Goal: Transaction & Acquisition: Purchase product/service

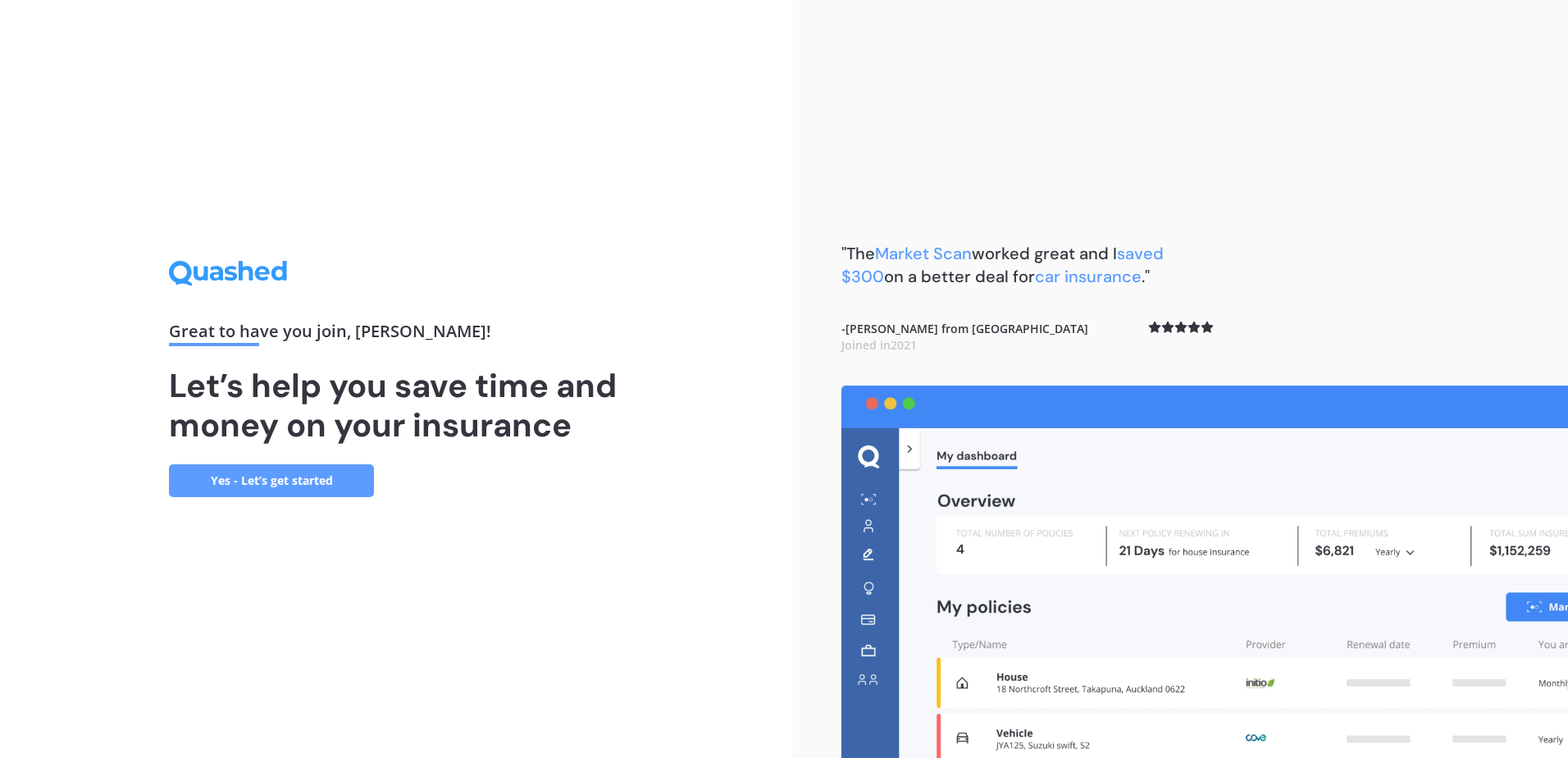
click at [307, 474] on link "Yes - Let’s get started" at bounding box center [271, 480] width 205 height 33
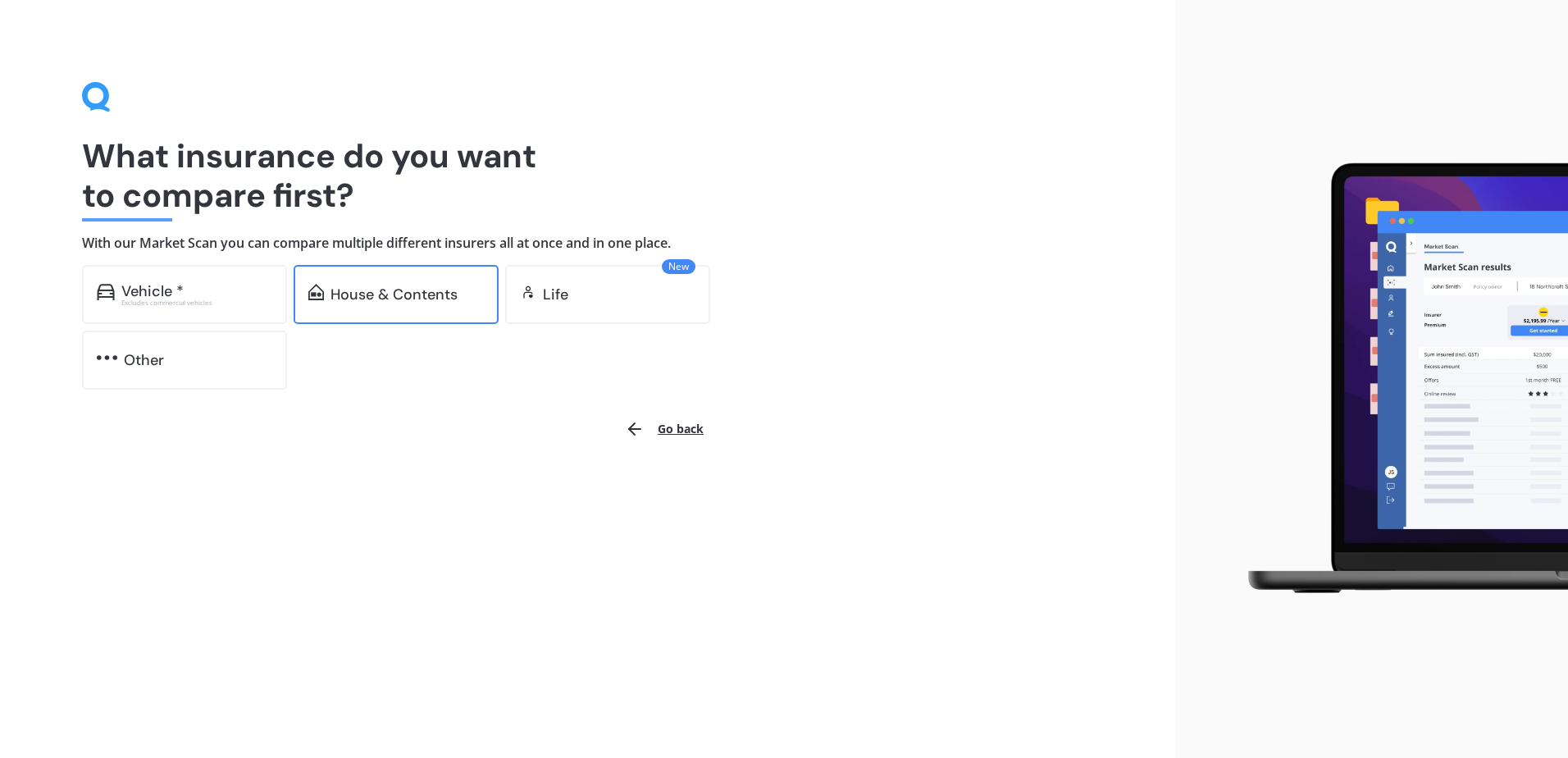
click at [405, 298] on div "House & Contents" at bounding box center [393, 295] width 127 height 16
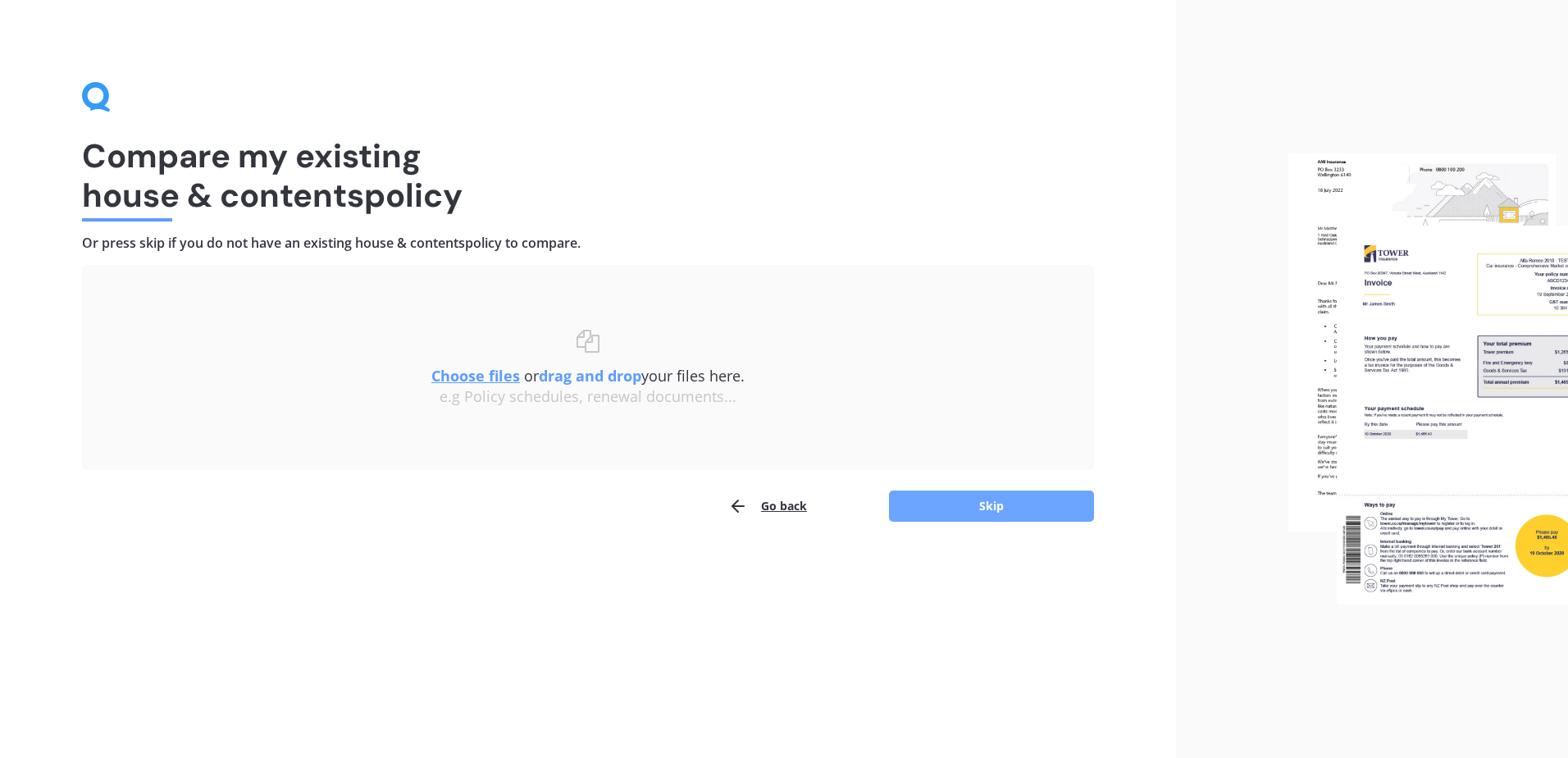
click at [944, 505] on button "Skip" at bounding box center [991, 505] width 205 height 31
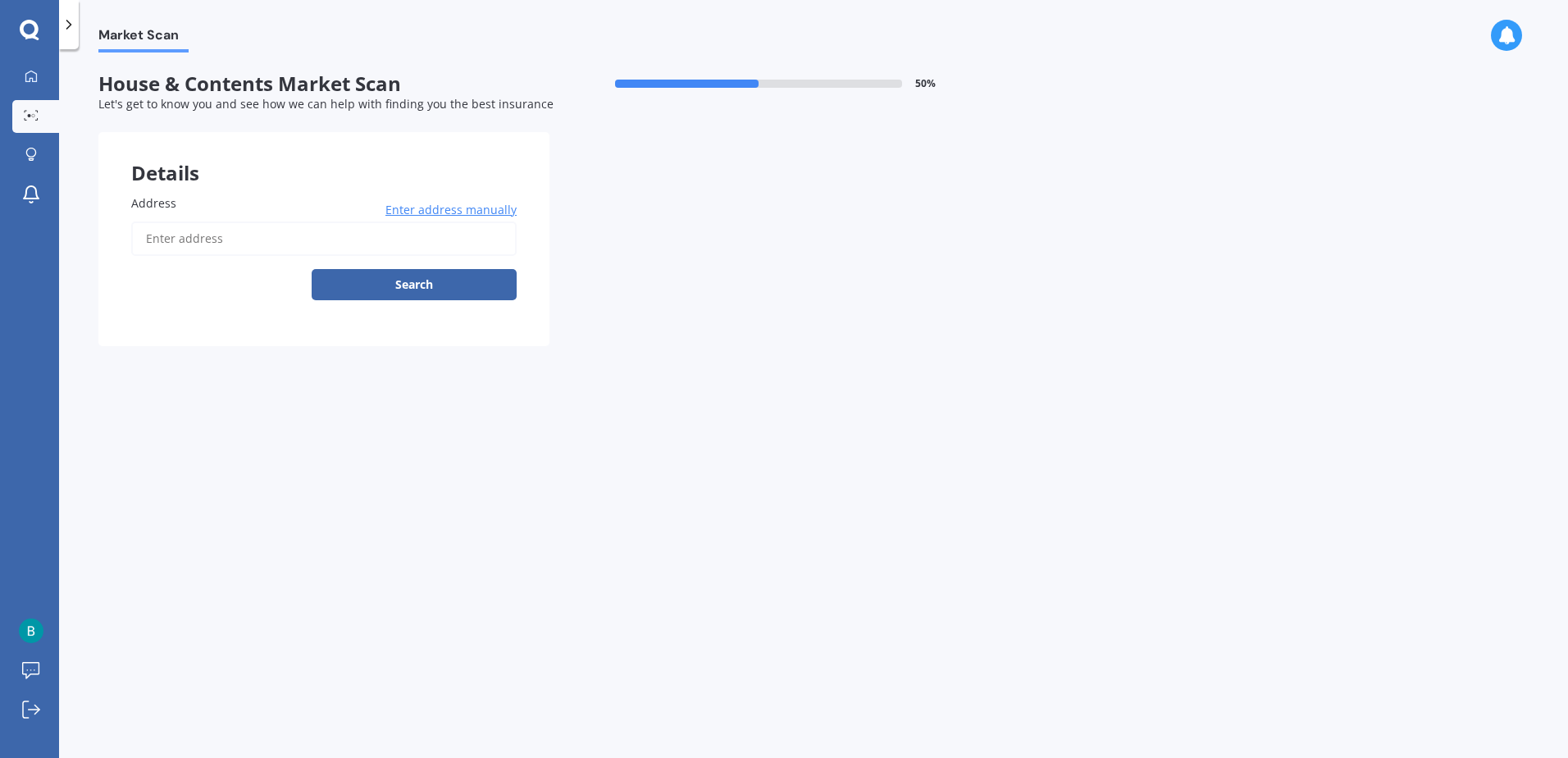
click at [207, 239] on input "Address" at bounding box center [324, 239] width 386 height 34
type input "[STREET_ADDRESS]"
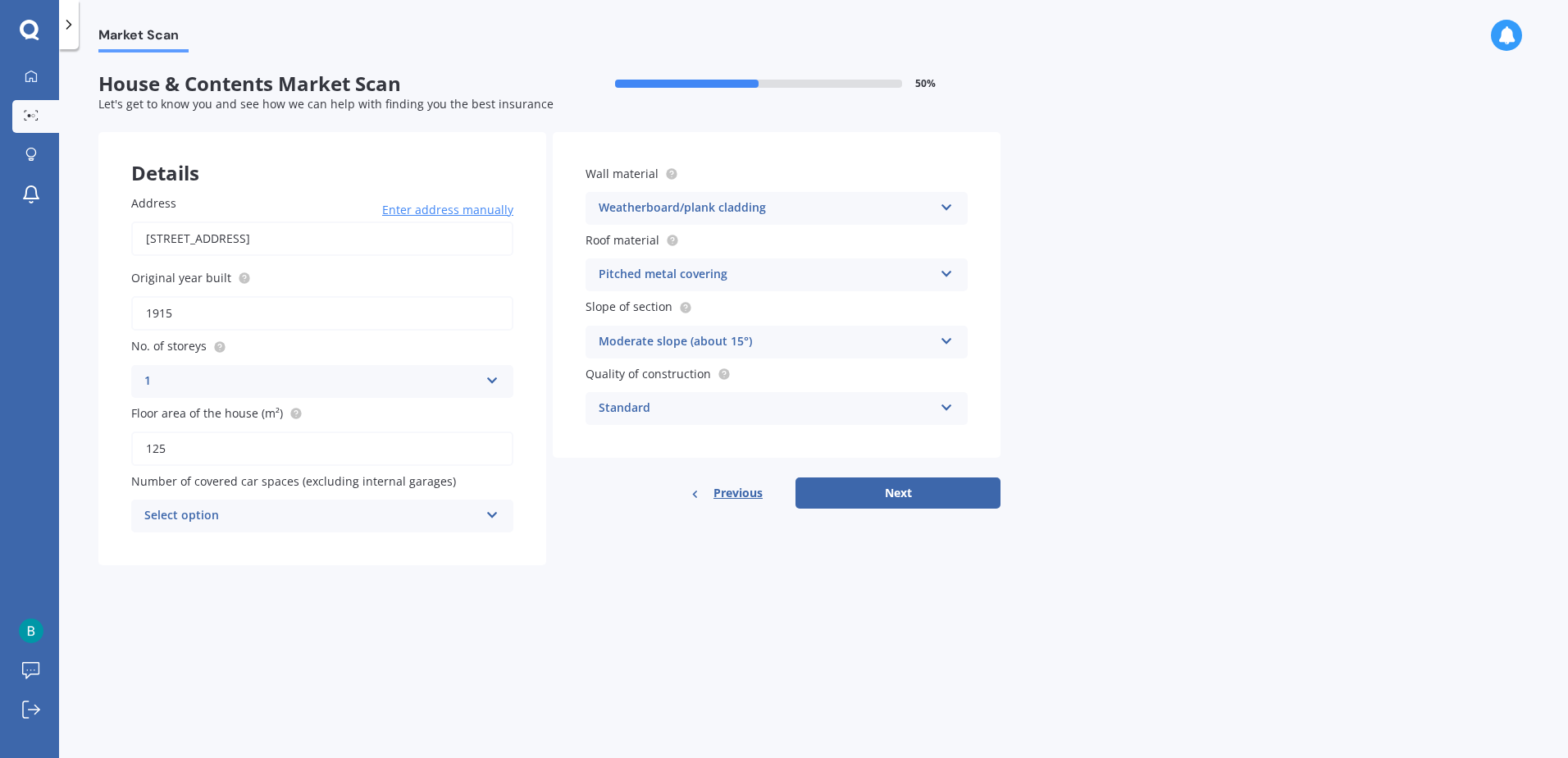
click at [184, 308] on input "1915" at bounding box center [322, 313] width 383 height 34
drag, startPoint x: 182, startPoint y: 310, endPoint x: 108, endPoint y: 310, distance: 74.0
click at [110, 310] on div "Address [STREET_ADDRESS] Enter address manually Search Original year built 1915…" at bounding box center [323, 364] width 447 height 403
type input "2022"
click at [643, 404] on div "Standard" at bounding box center [765, 408] width 335 height 20
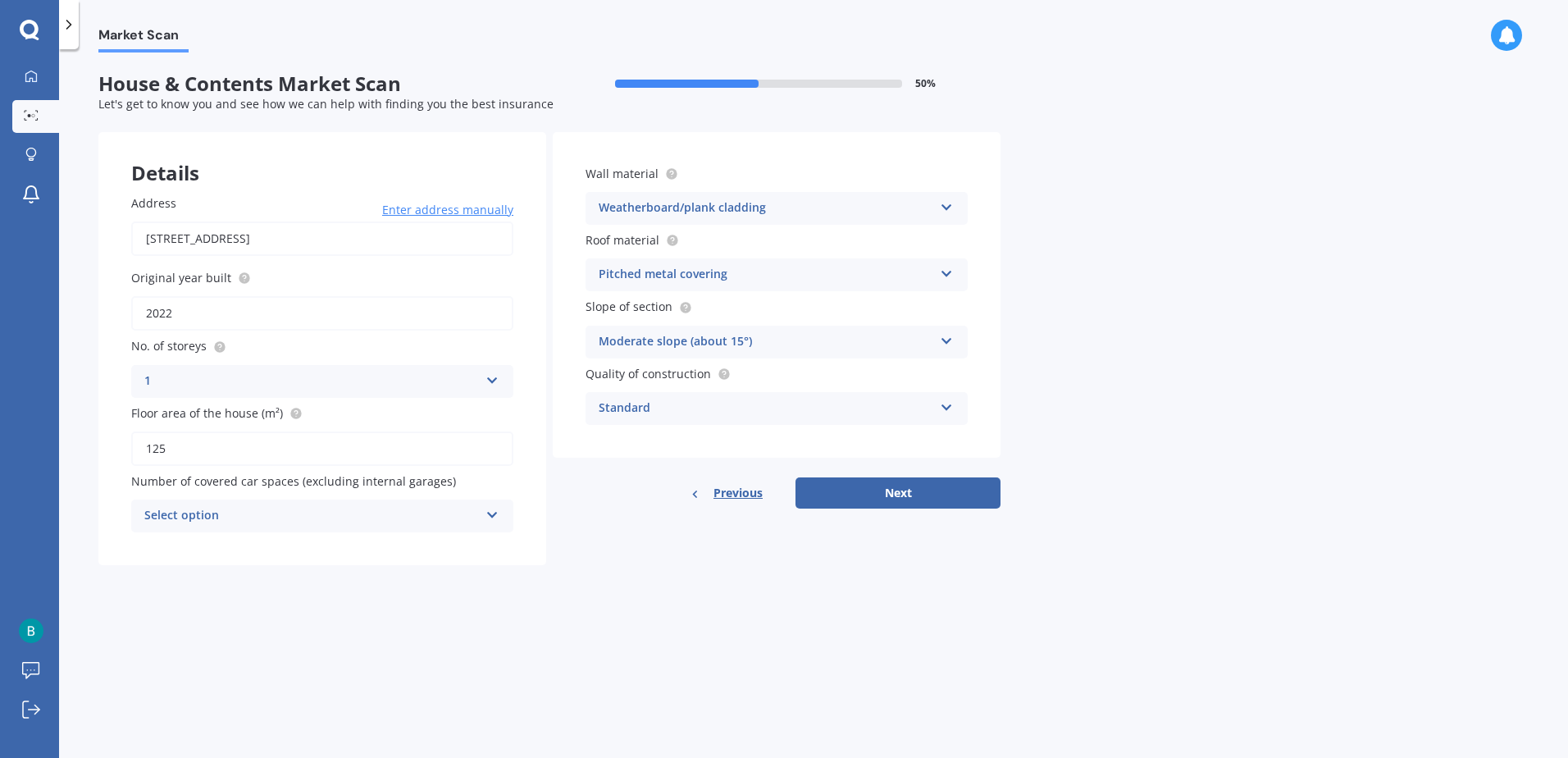
click at [590, 658] on div "Market Scan House & Contents Market Scan 50 % Let's get to know you and see how…" at bounding box center [813, 406] width 1509 height 708
click at [329, 510] on div "Select option" at bounding box center [312, 516] width 335 height 20
click at [192, 548] on div "0" at bounding box center [322, 548] width 381 height 30
